Goal: Transaction & Acquisition: Subscribe to service/newsletter

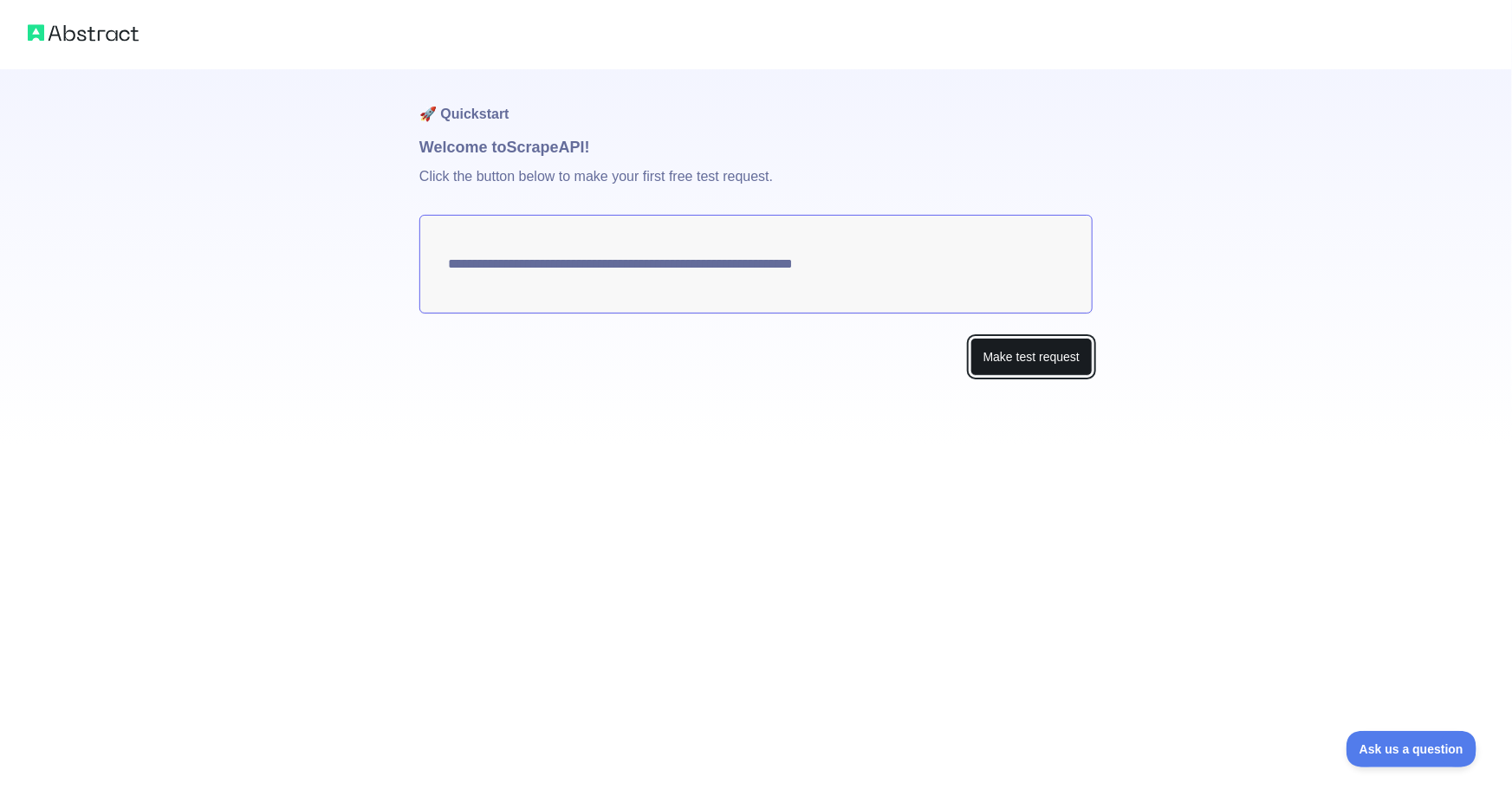
click at [1032, 353] on button "Make test request" at bounding box center [1031, 357] width 122 height 39
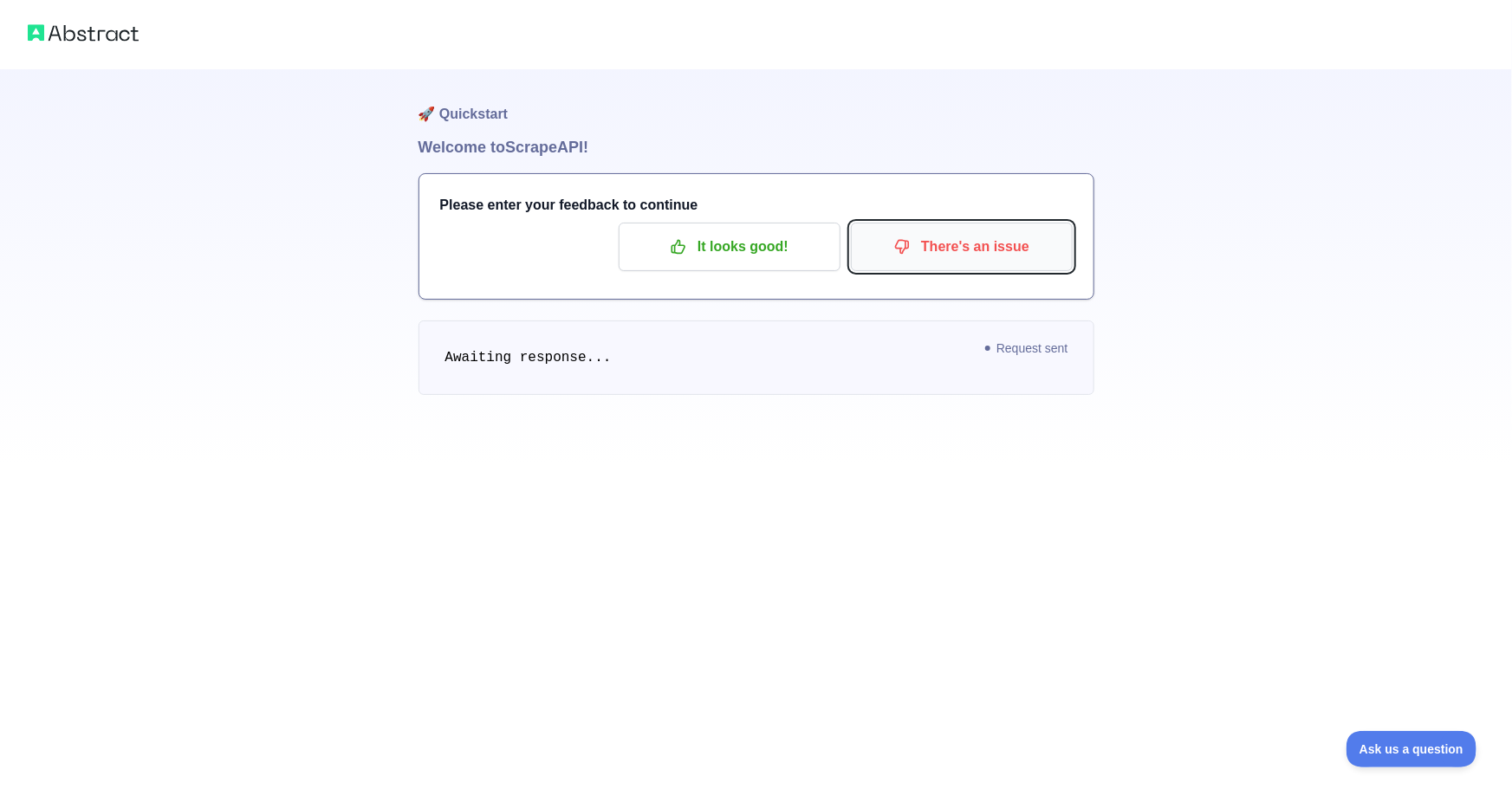
click at [948, 254] on p "There's an issue" at bounding box center [962, 247] width 196 height 30
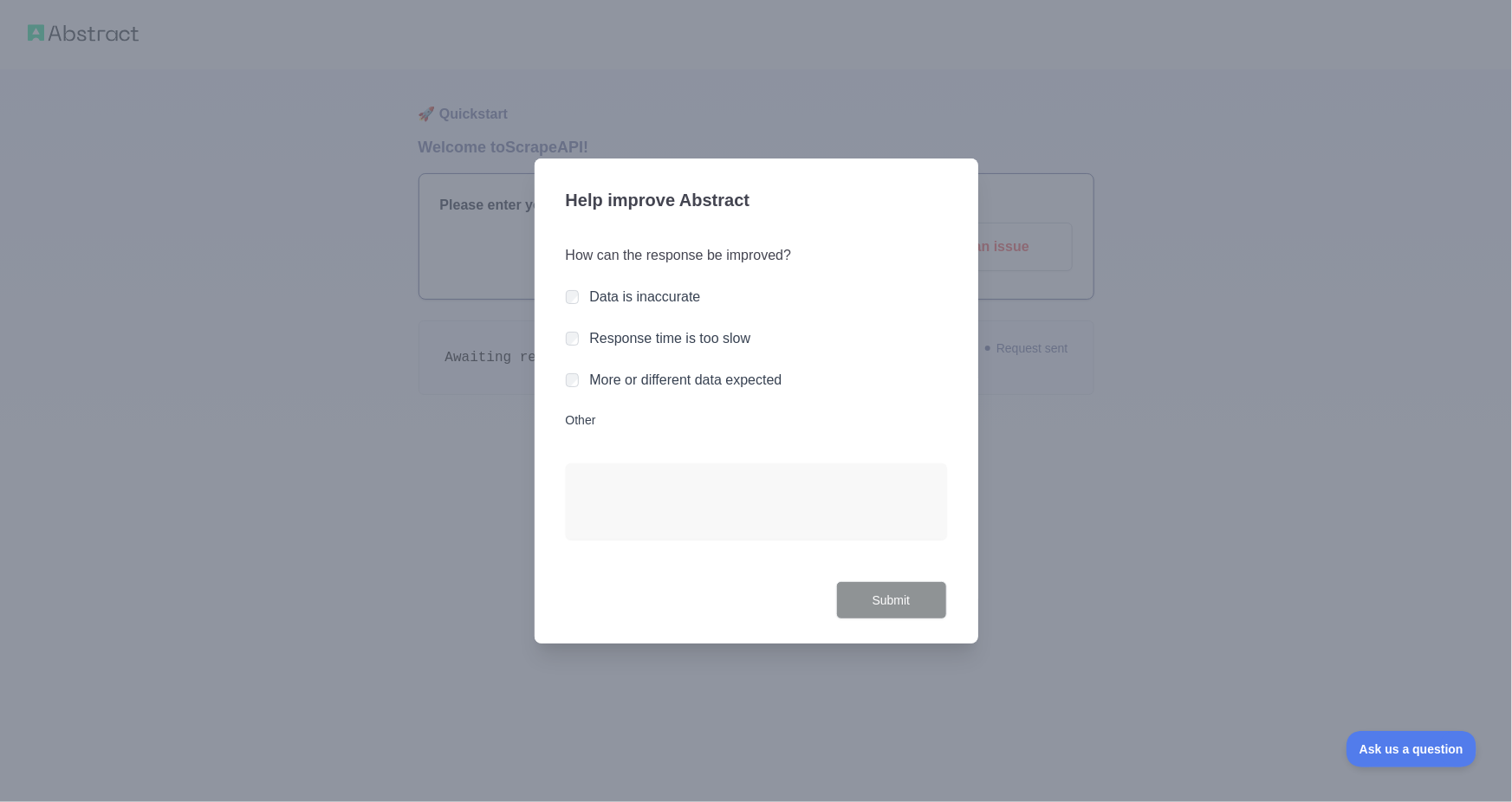
click at [611, 340] on label "Response time is too slow" at bounding box center [670, 338] width 161 height 14
click at [927, 588] on button "Submit" at bounding box center [890, 600] width 110 height 39
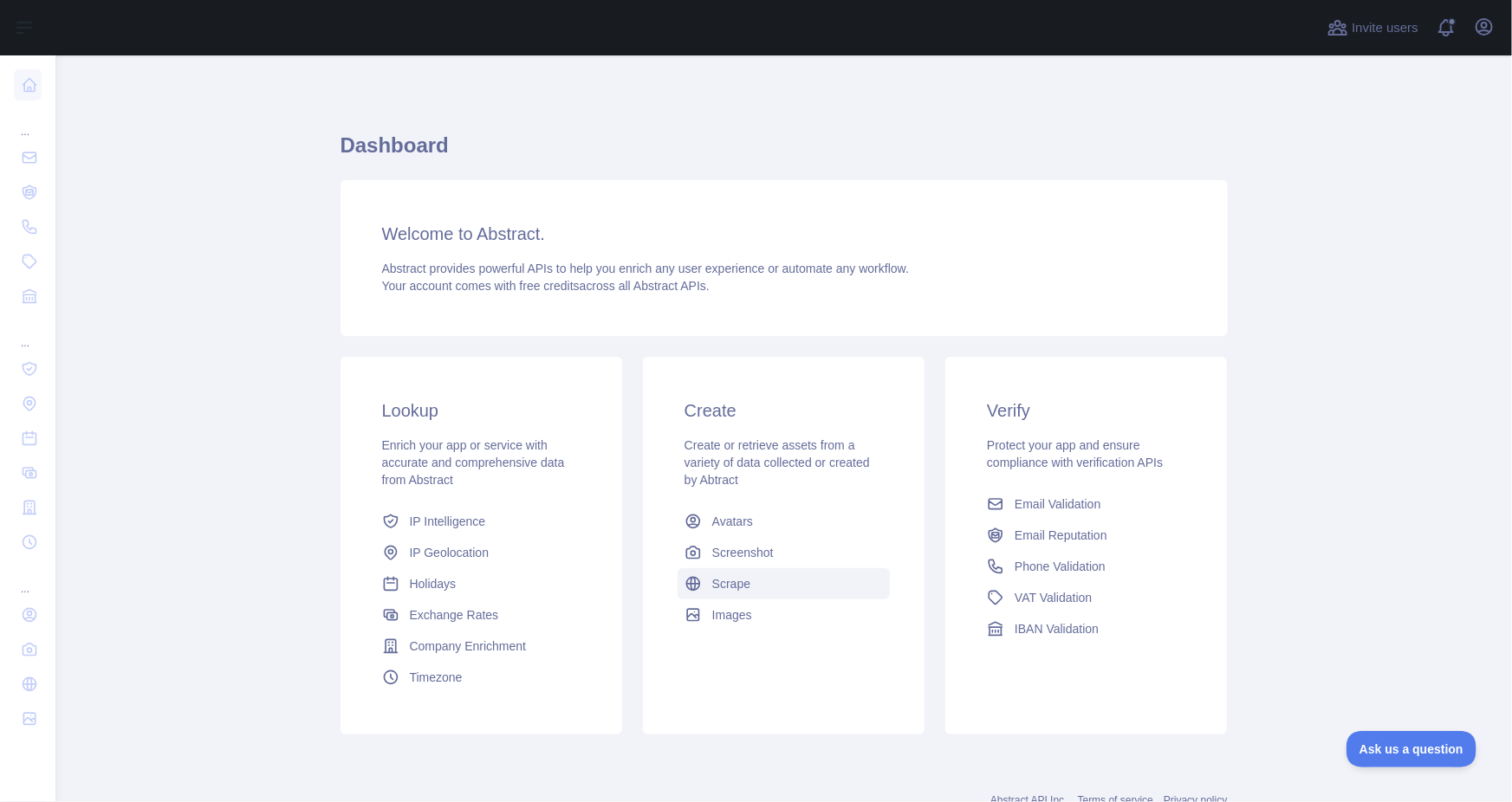
click at [712, 591] on span "Scrape" at bounding box center [731, 584] width 38 height 17
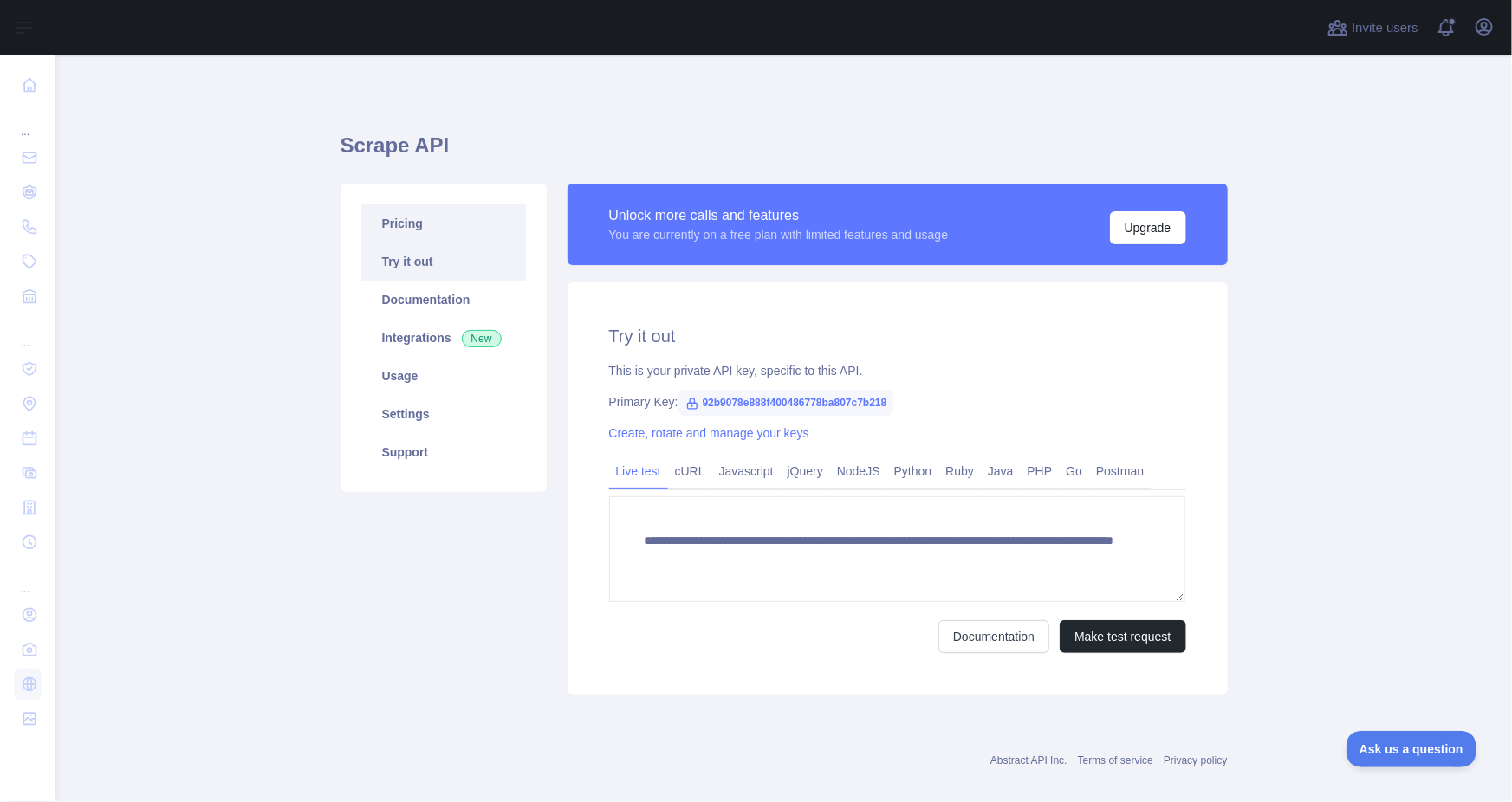
click at [438, 226] on link "Pricing" at bounding box center [443, 224] width 164 height 38
